Goal: Task Accomplishment & Management: Manage account settings

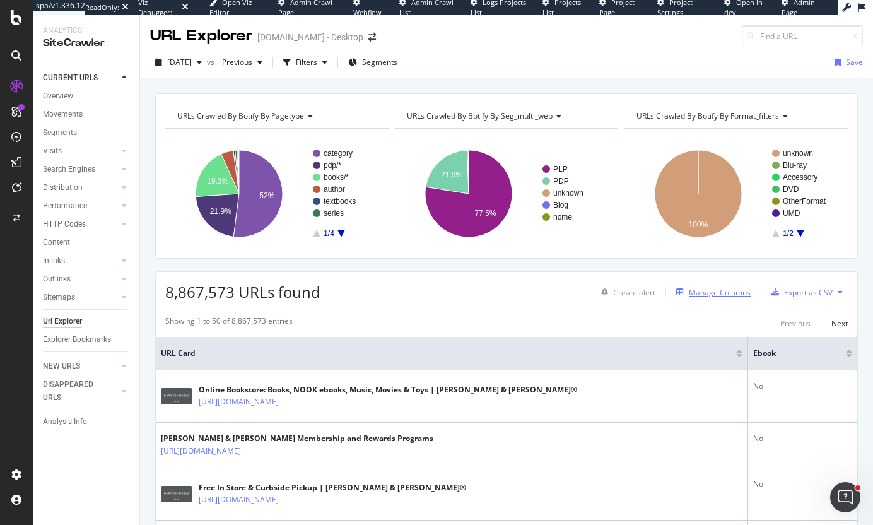
click at [712, 290] on div "Manage Columns" at bounding box center [720, 292] width 62 height 11
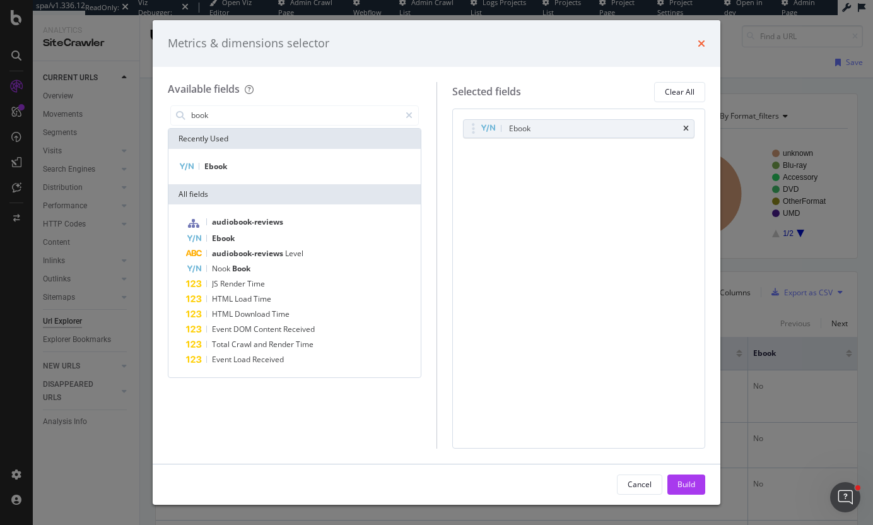
type input "book"
click at [703, 43] on icon "times" at bounding box center [702, 43] width 8 height 10
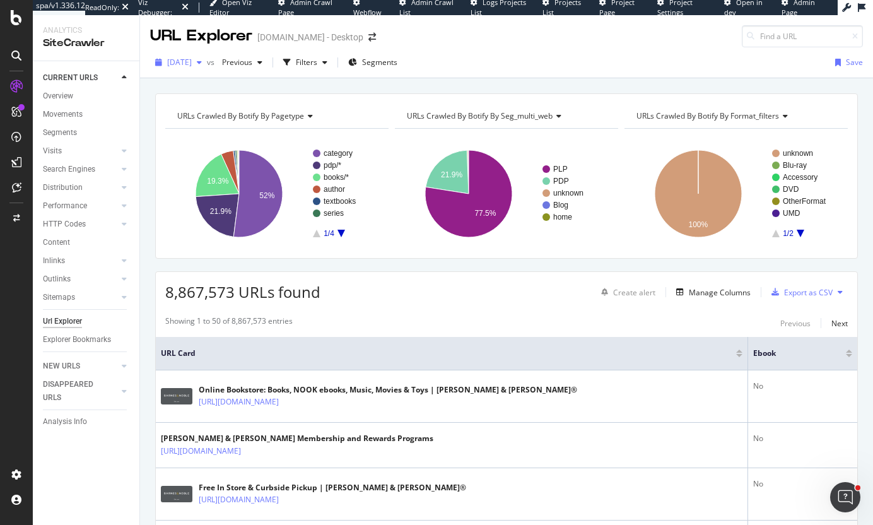
click at [191, 63] on span "[DATE]" at bounding box center [179, 62] width 25 height 11
click at [372, 102] on div "URLs Crawled By Botify By pagetype Show API Requests Chart (by Value) Table Exp…" at bounding box center [506, 175] width 703 height 165
click at [73, 421] on div "Analysis Info" at bounding box center [65, 421] width 44 height 13
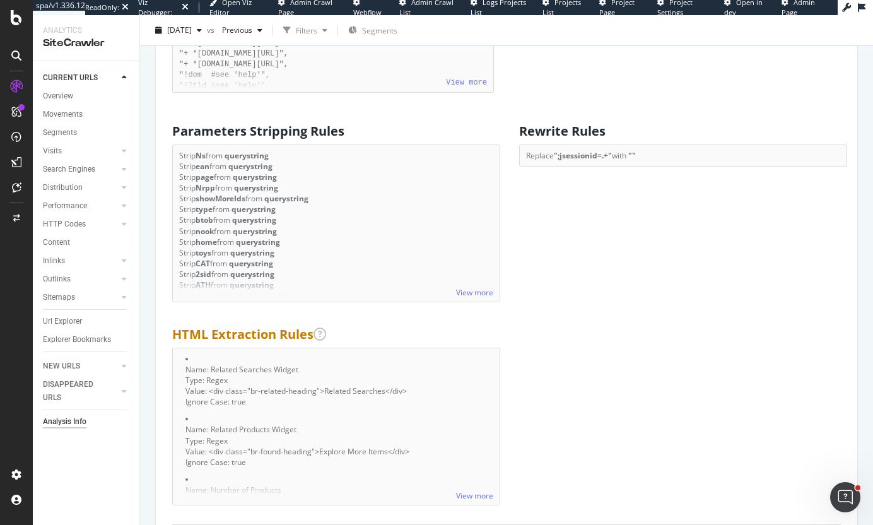
scroll to position [883, 0]
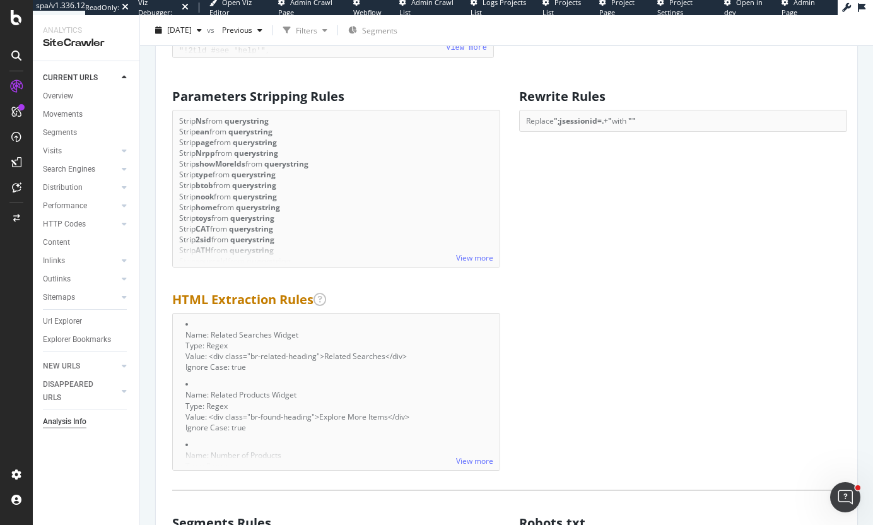
drag, startPoint x: 584, startPoint y: 98, endPoint x: 596, endPoint y: 100, distance: 12.2
click at [594, 100] on h2 "Rewrite Rules" at bounding box center [683, 97] width 328 height 14
click at [596, 100] on h2 "Rewrite Rules" at bounding box center [683, 97] width 328 height 14
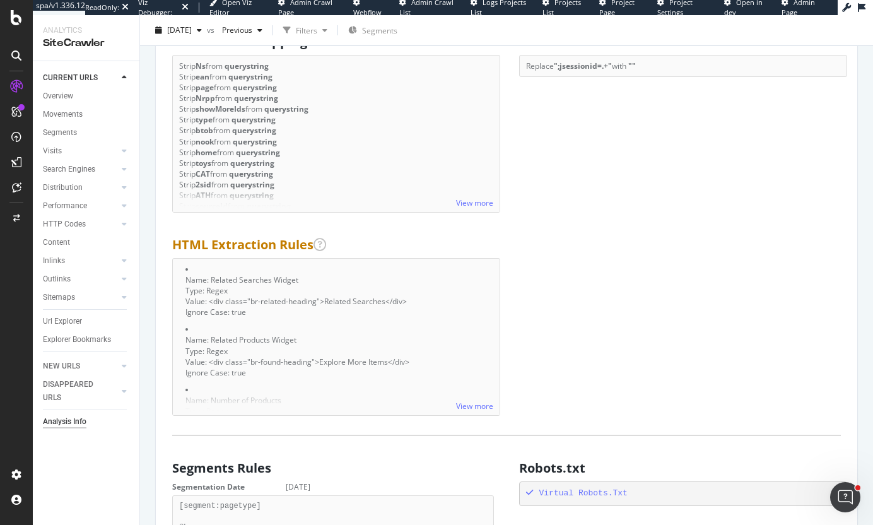
scroll to position [1009, 0]
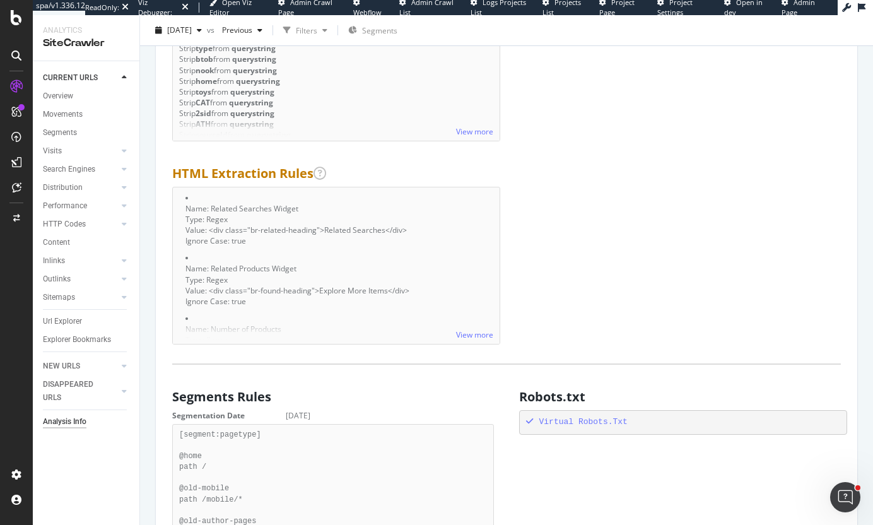
click at [464, 326] on div "View more" at bounding box center [336, 331] width 327 height 23
click at [467, 338] on link "View more" at bounding box center [474, 334] width 37 height 11
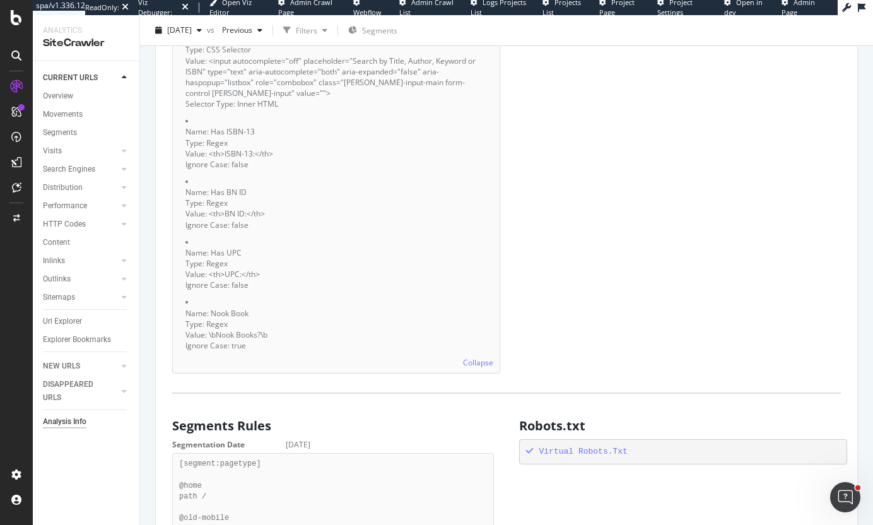
scroll to position [1514, 0]
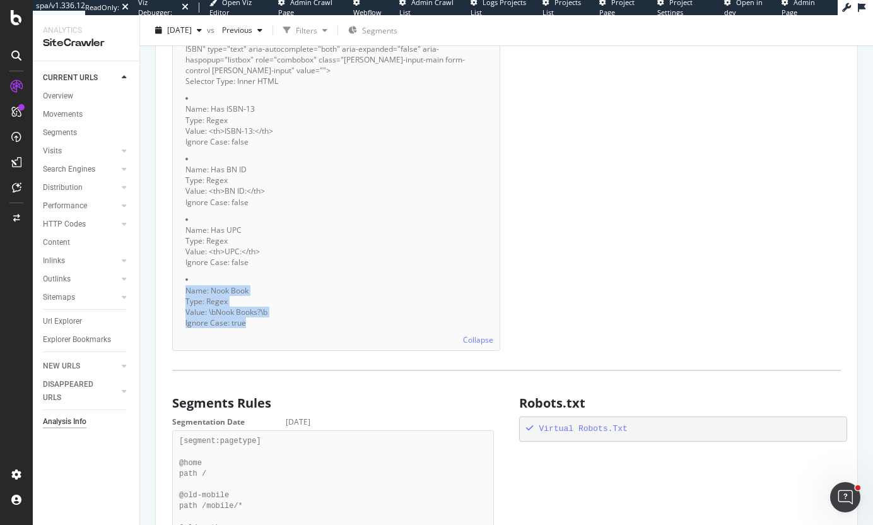
drag, startPoint x: 187, startPoint y: 291, endPoint x: 292, endPoint y: 333, distance: 113.5
click at [291, 332] on div "Collapse Name: Related Searches Widget Type: Regex Value: <div class="br-relate…" at bounding box center [336, 16] width 328 height 669
click at [293, 333] on div "Collapse Name: Related Searches Widget Type: Regex Value: <div class="br-relate…" at bounding box center [336, 16] width 328 height 669
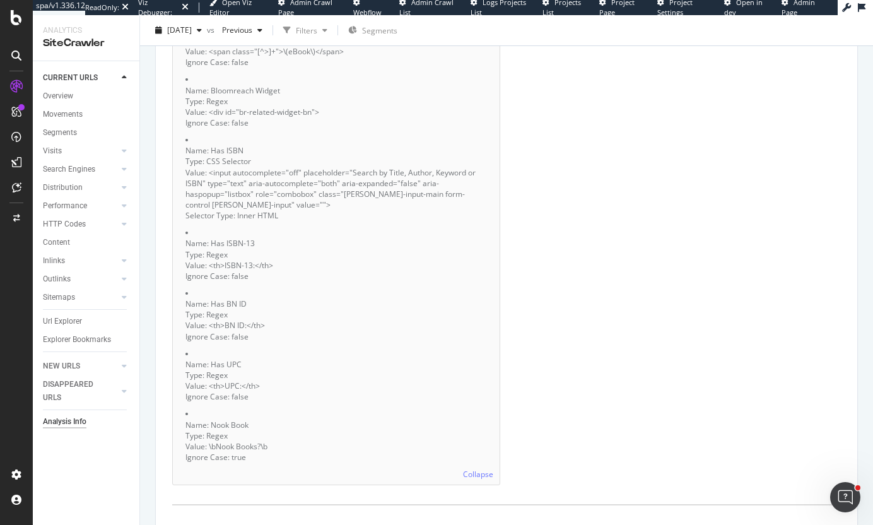
scroll to position [1388, 0]
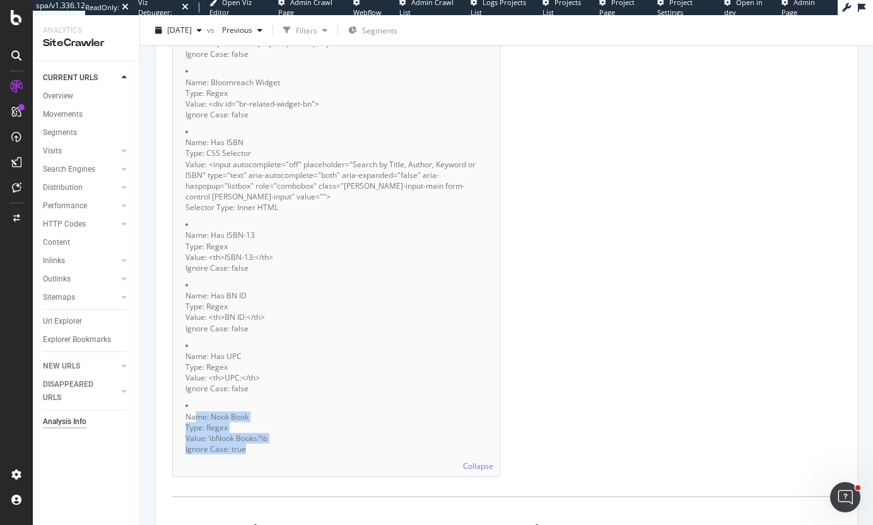
drag, startPoint x: 196, startPoint y: 416, endPoint x: 300, endPoint y: 447, distance: 109.0
click at [300, 447] on li "Name: Nook Book Type: Regex Value: \bNook Books?\b Ignore Case: true" at bounding box center [336, 427] width 302 height 54
click at [300, 447] on div "Ignore Case: true" at bounding box center [336, 449] width 302 height 11
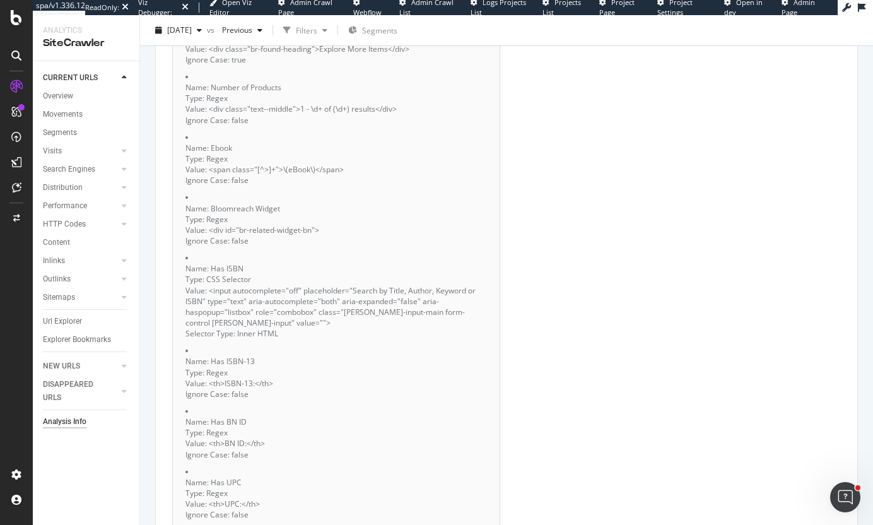
scroll to position [1199, 0]
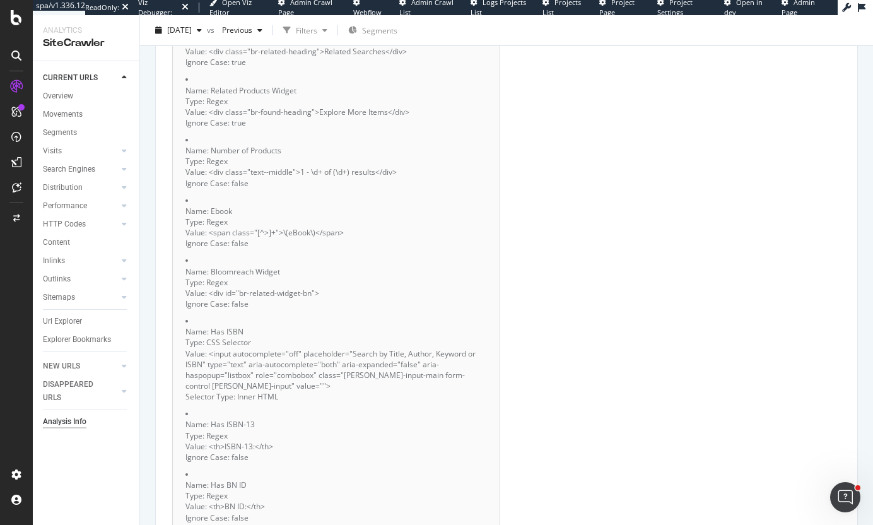
click at [217, 195] on li "Name: Ebook Type: Regex Value: <span class="[^>]+">\(eBook\)</span> Ignore Case…" at bounding box center [336, 222] width 302 height 54
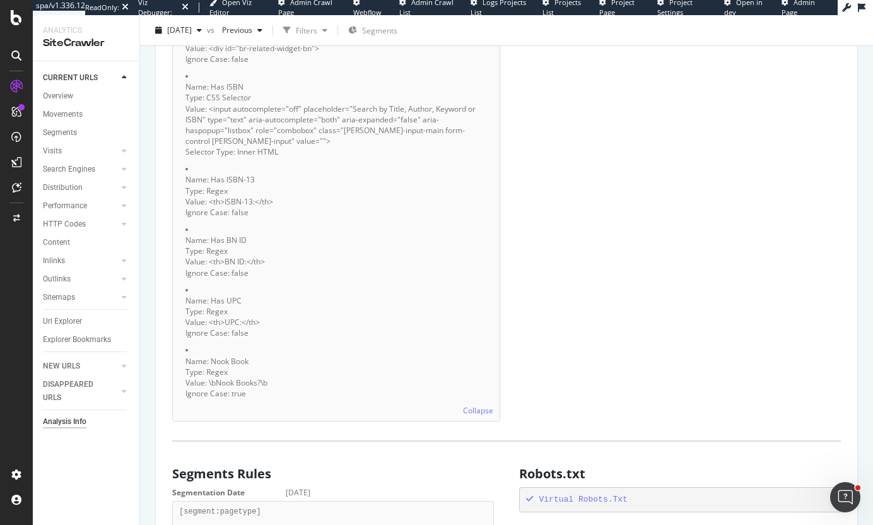
scroll to position [1451, 0]
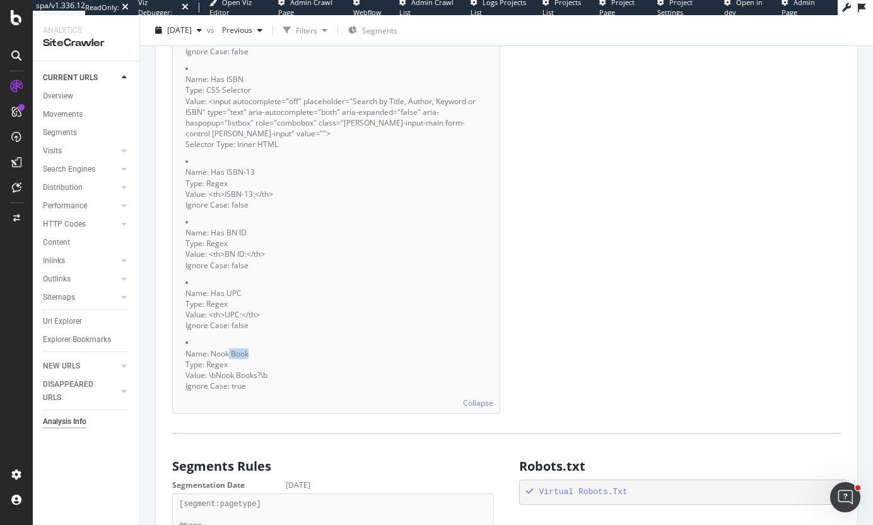
drag, startPoint x: 237, startPoint y: 351, endPoint x: 220, endPoint y: 351, distance: 16.4
click at [221, 351] on div "Name: Nook Book" at bounding box center [336, 353] width 302 height 11
click at [220, 351] on div "Name: Nook Book" at bounding box center [336, 353] width 302 height 11
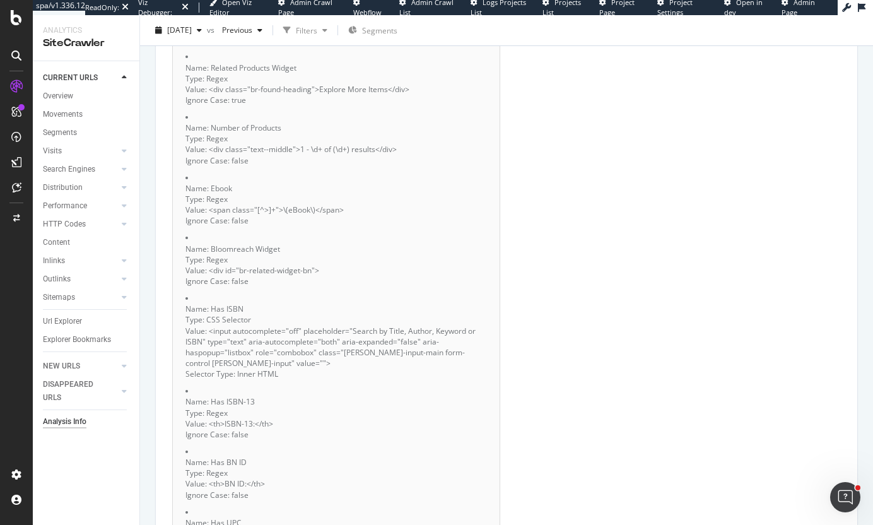
scroll to position [1199, 0]
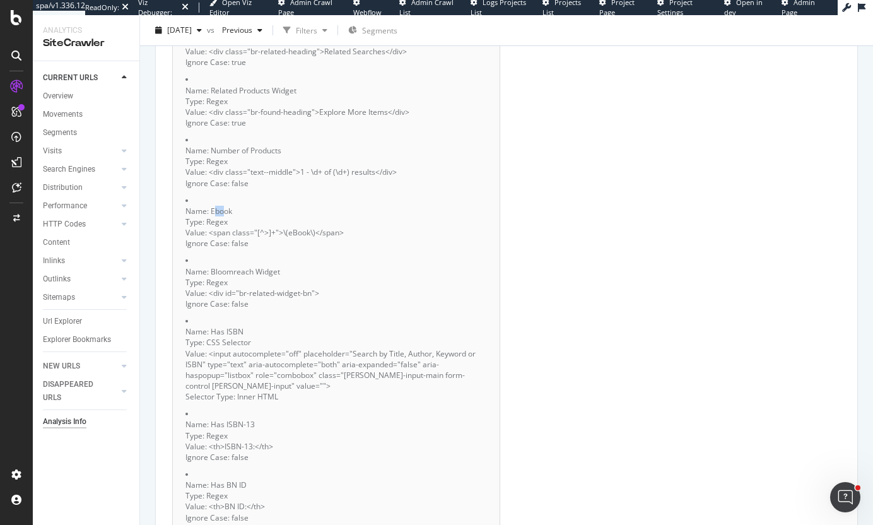
drag, startPoint x: 213, startPoint y: 209, endPoint x: 223, endPoint y: 209, distance: 9.5
click at [223, 209] on div "Name: Ebook" at bounding box center [336, 211] width 302 height 11
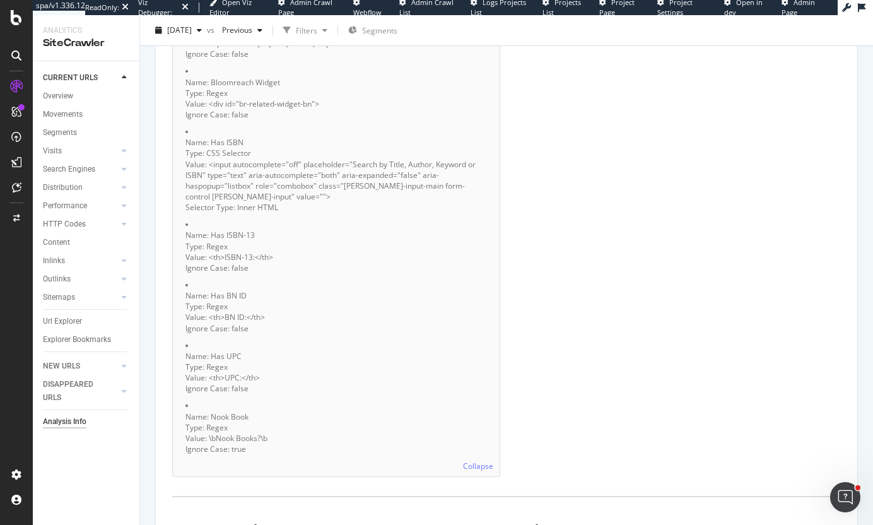
scroll to position [1325, 0]
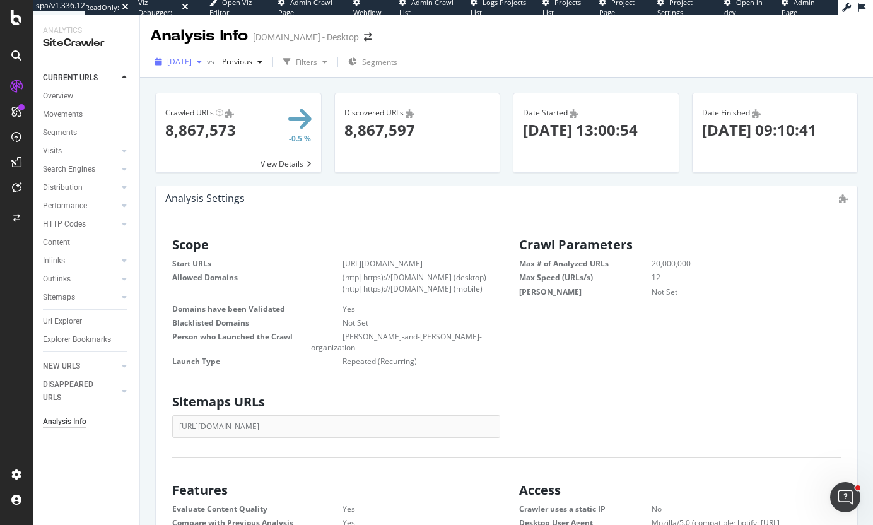
click at [192, 63] on span "[DATE]" at bounding box center [179, 61] width 25 height 11
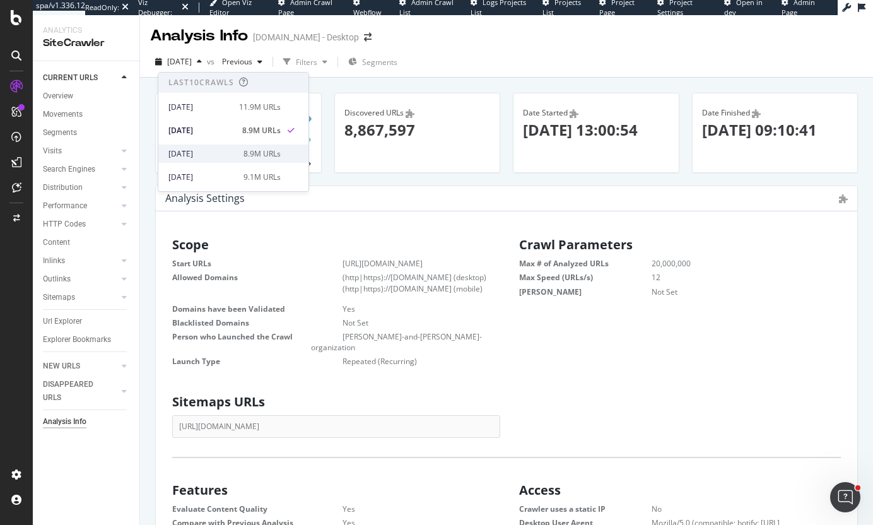
click at [198, 150] on div "[DATE]" at bounding box center [202, 153] width 68 height 11
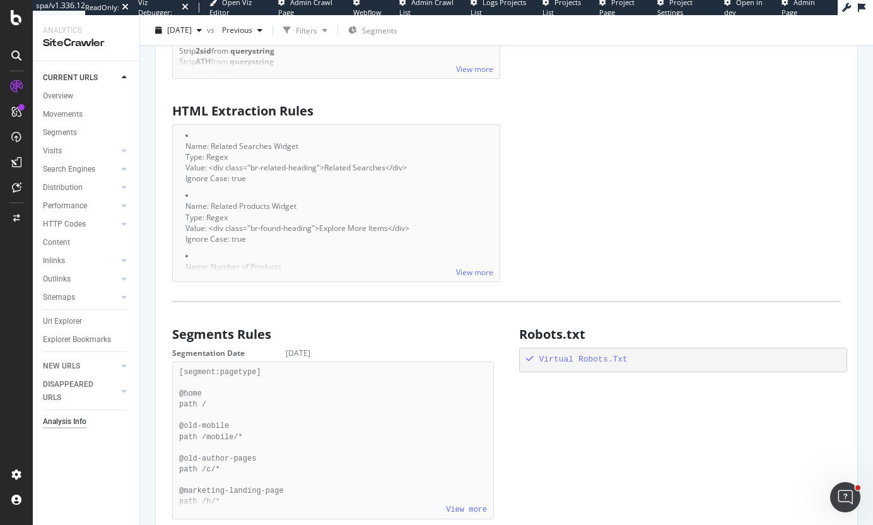
scroll to position [1073, 0]
click at [461, 268] on link "View more" at bounding box center [474, 271] width 37 height 11
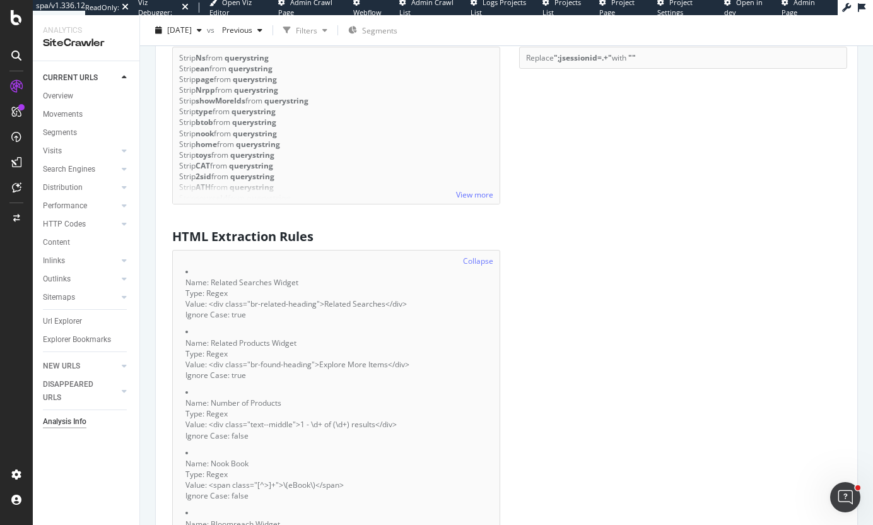
scroll to position [1199, 0]
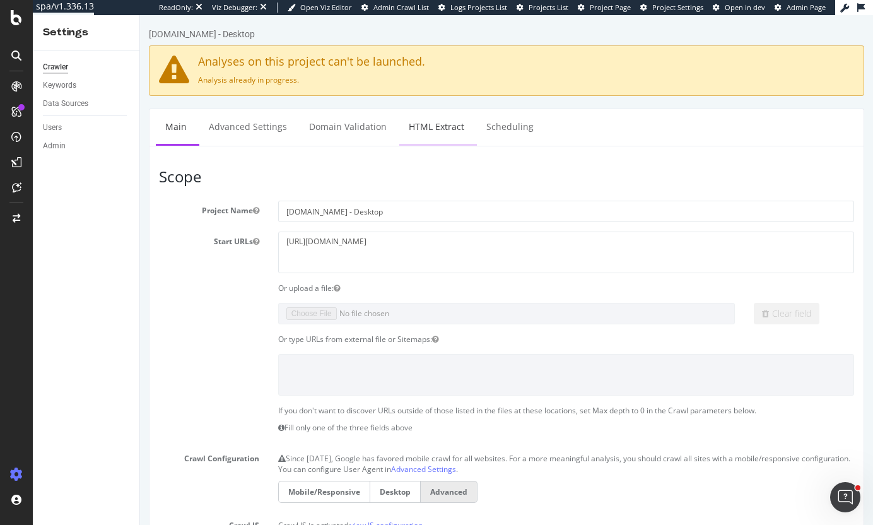
click at [423, 128] on link "HTML Extract" at bounding box center [436, 126] width 74 height 35
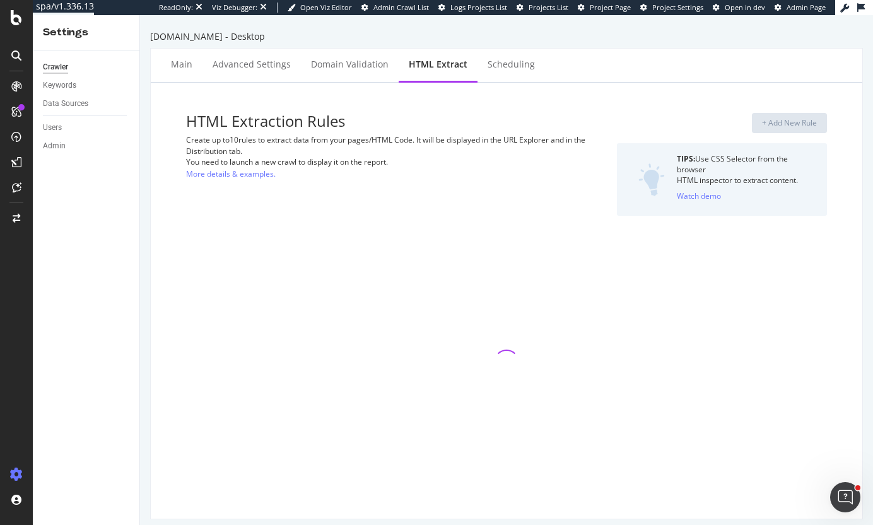
select select "i"
select select "exist"
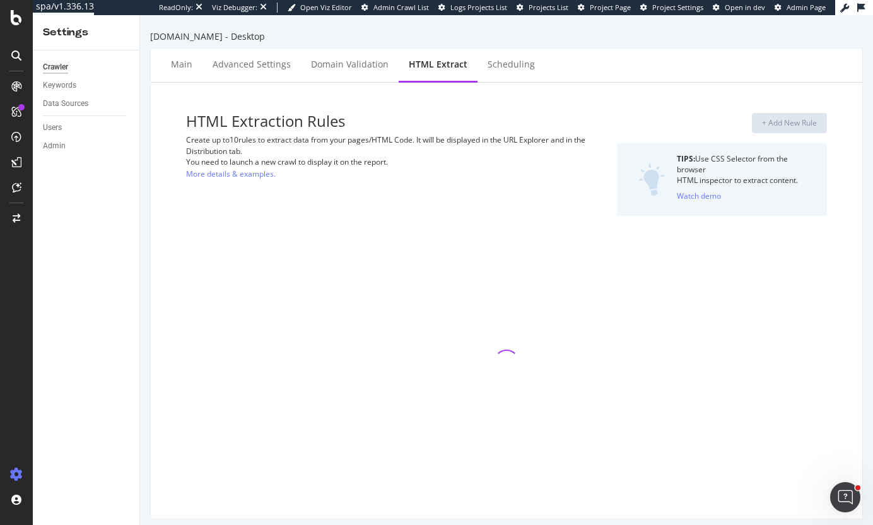
select select "exist"
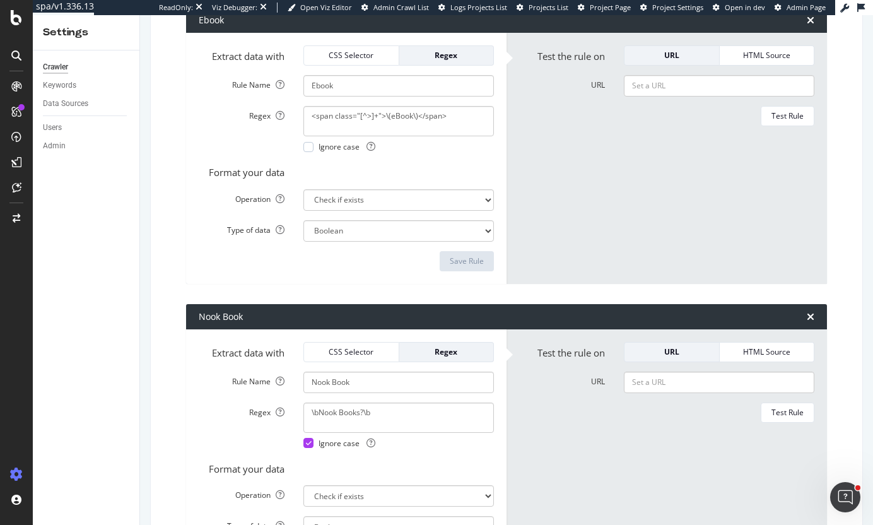
scroll to position [1433, 0]
